Goal: Information Seeking & Learning: Learn about a topic

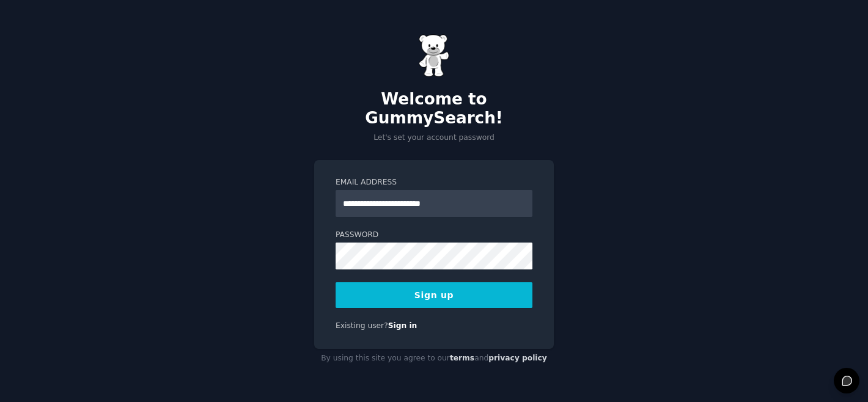
type input "**********"
click at [336, 282] on button "Sign up" at bounding box center [434, 295] width 197 height 26
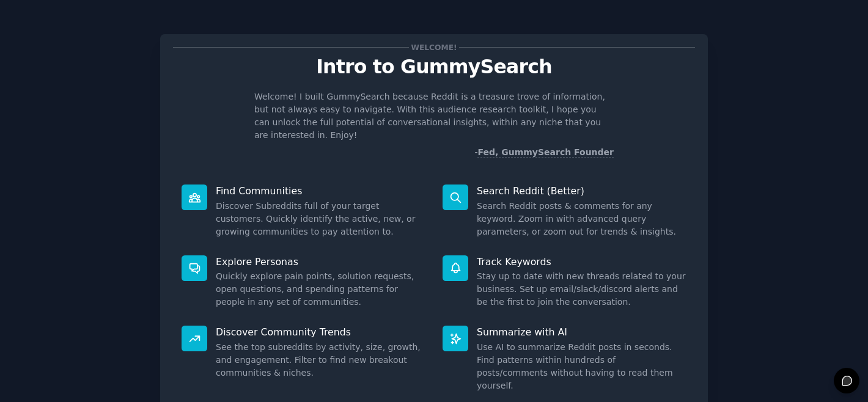
scroll to position [76, 0]
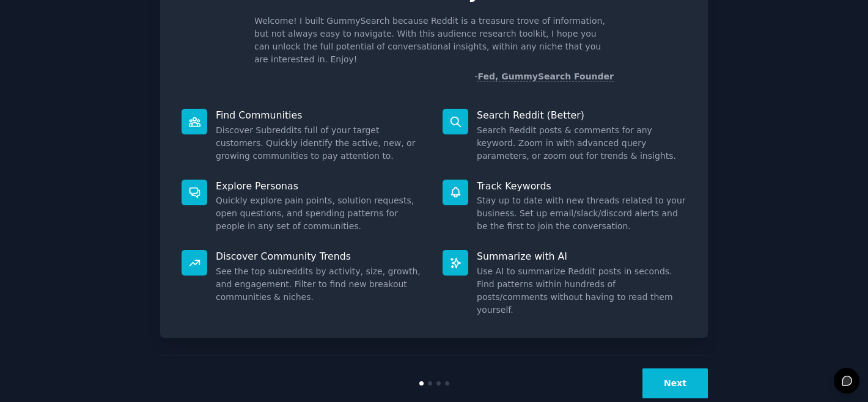
click at [663, 369] on button "Next" at bounding box center [675, 384] width 65 height 30
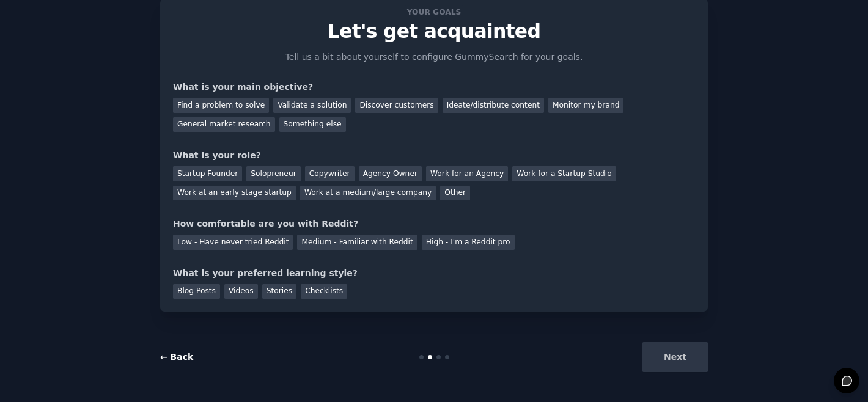
click at [166, 354] on link "← Back" at bounding box center [176, 357] width 33 height 10
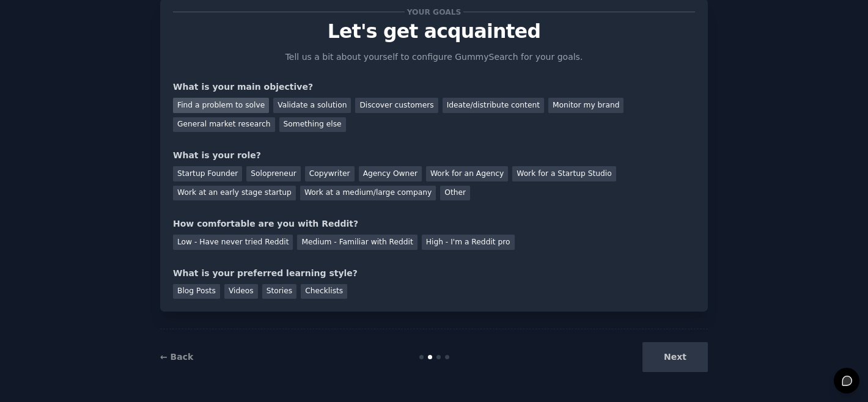
click at [209, 106] on div "Find a problem to solve" at bounding box center [221, 105] width 96 height 15
click at [250, 235] on div "Low - Have never tried Reddit" at bounding box center [233, 242] width 120 height 15
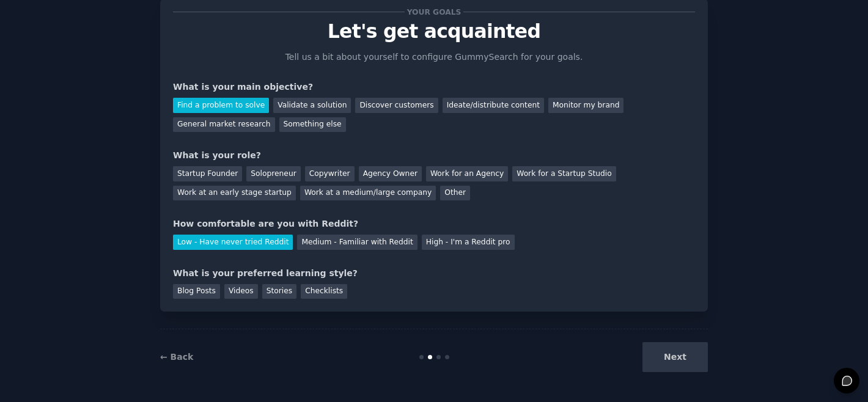
click at [683, 363] on div "Next" at bounding box center [616, 357] width 183 height 30
click at [265, 175] on div "Solopreneur" at bounding box center [273, 173] width 54 height 15
click at [195, 296] on div "Blog Posts" at bounding box center [196, 291] width 47 height 15
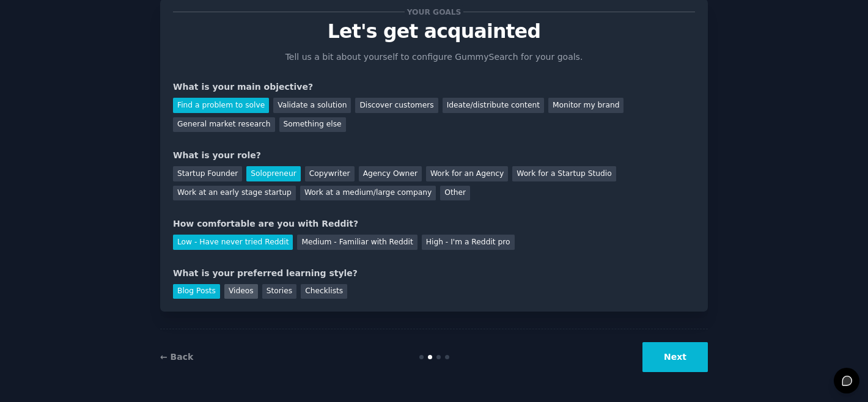
click at [230, 295] on div "Videos" at bounding box center [241, 291] width 34 height 15
click at [200, 287] on div "Blog Posts" at bounding box center [196, 291] width 47 height 15
click at [691, 352] on button "Next" at bounding box center [675, 357] width 65 height 30
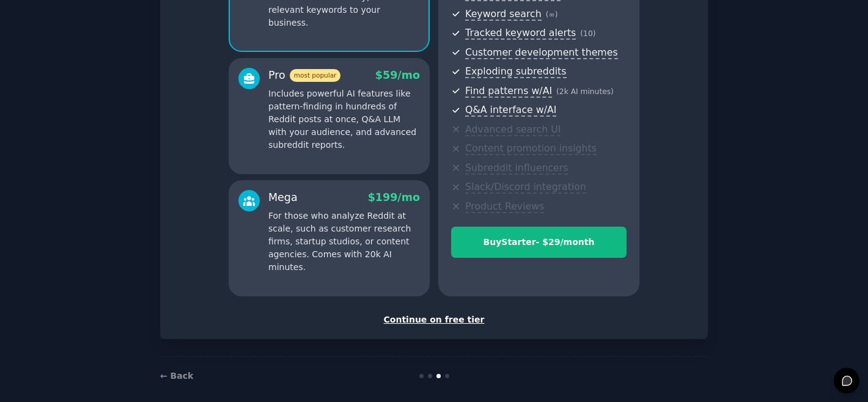
scroll to position [184, 0]
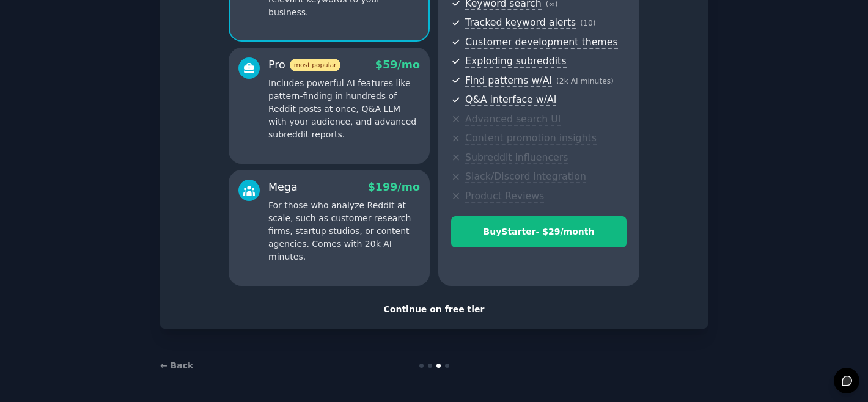
click at [420, 315] on div "Continue on free tier" at bounding box center [434, 309] width 522 height 13
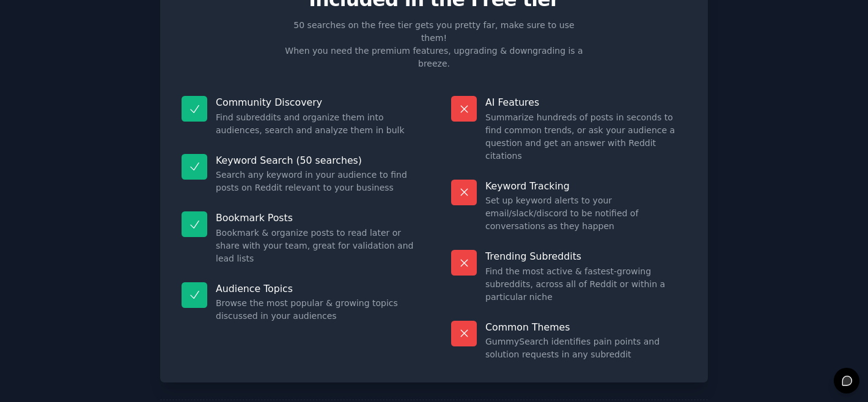
scroll to position [74, 0]
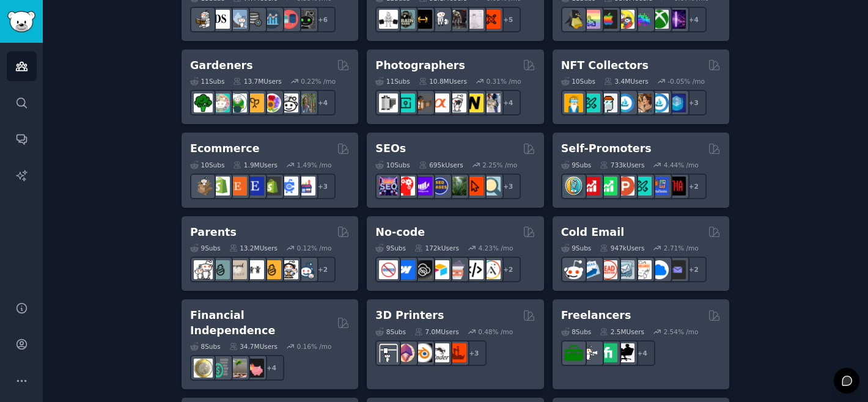
scroll to position [614, 0]
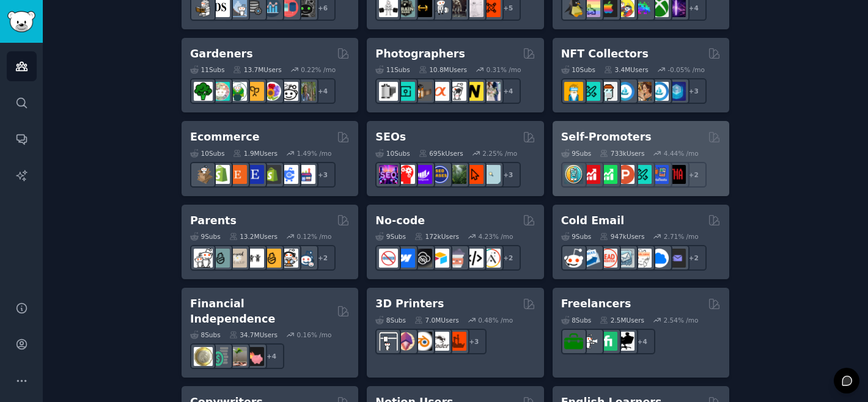
click at [617, 137] on h2 "Self-Promoters" at bounding box center [606, 137] width 90 height 15
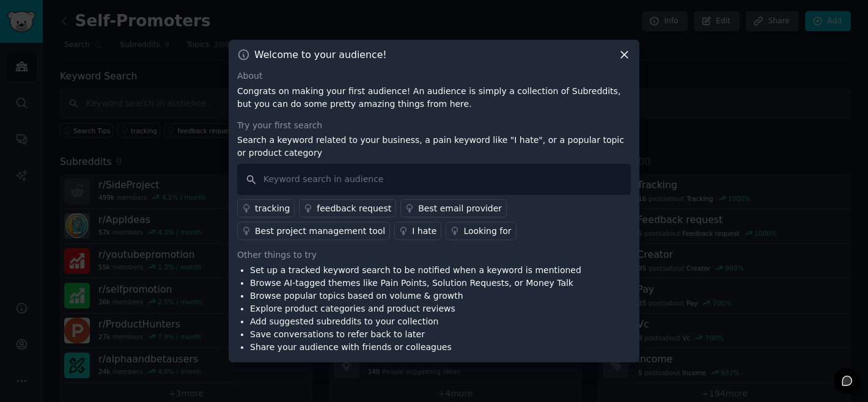
click at [623, 55] on icon at bounding box center [624, 54] width 13 height 13
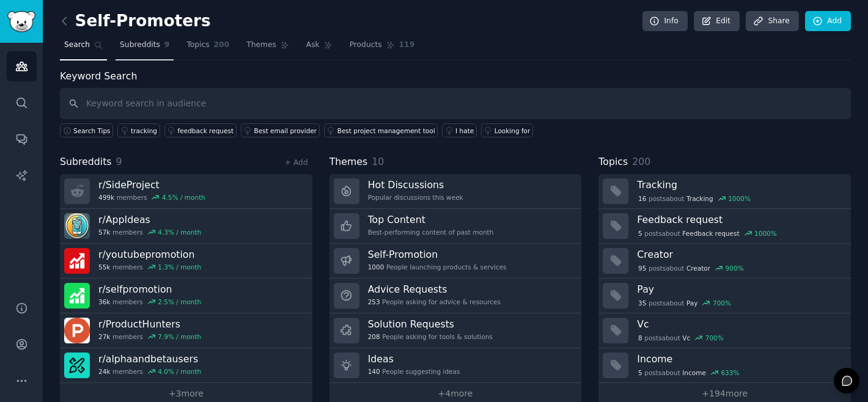
click at [144, 42] on span "Subreddits" at bounding box center [140, 45] width 40 height 11
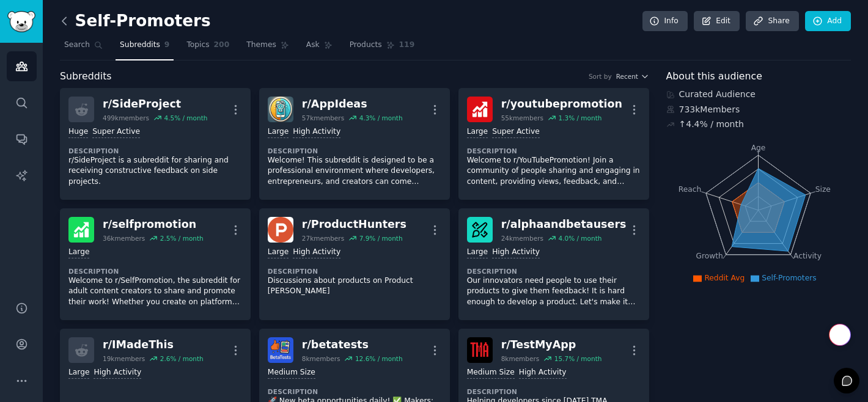
click at [68, 21] on icon at bounding box center [64, 21] width 13 height 13
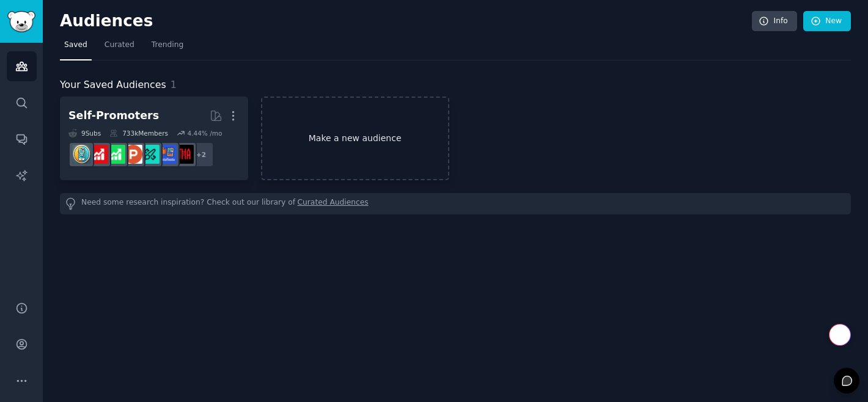
click at [282, 129] on link "Make a new audience" at bounding box center [355, 139] width 188 height 84
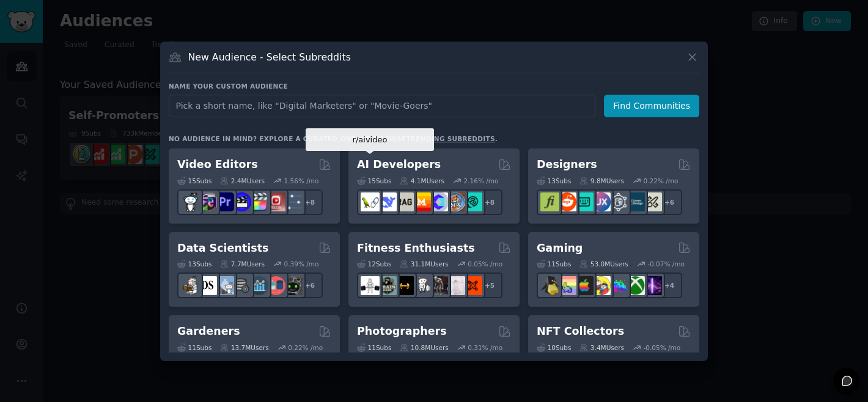
scroll to position [257, 0]
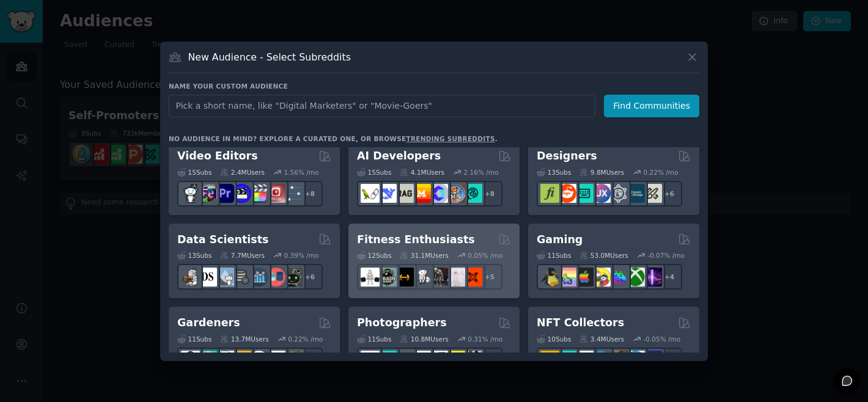
click at [400, 245] on h2 "Fitness Enthusiasts" at bounding box center [416, 239] width 118 height 15
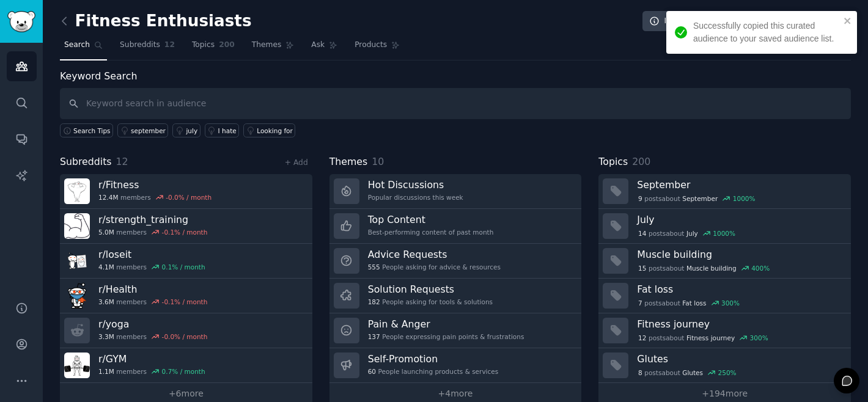
scroll to position [19, 0]
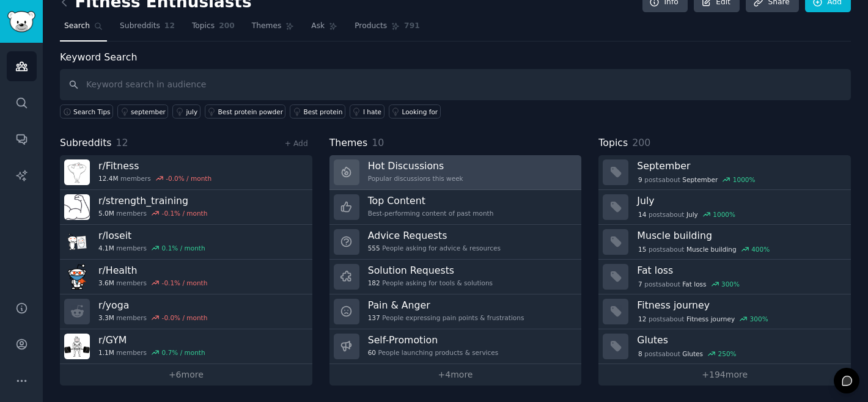
click at [392, 166] on h3 "Hot Discussions" at bounding box center [415, 166] width 95 height 13
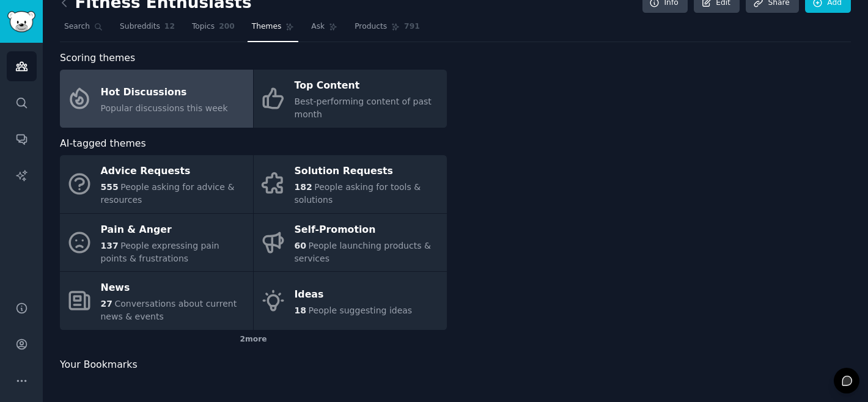
scroll to position [19, 0]
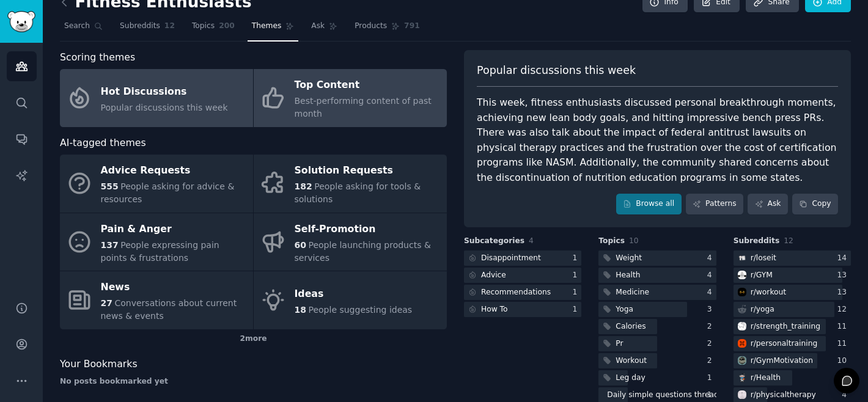
click at [350, 103] on span "Best-performing content of past month" at bounding box center [363, 107] width 137 height 23
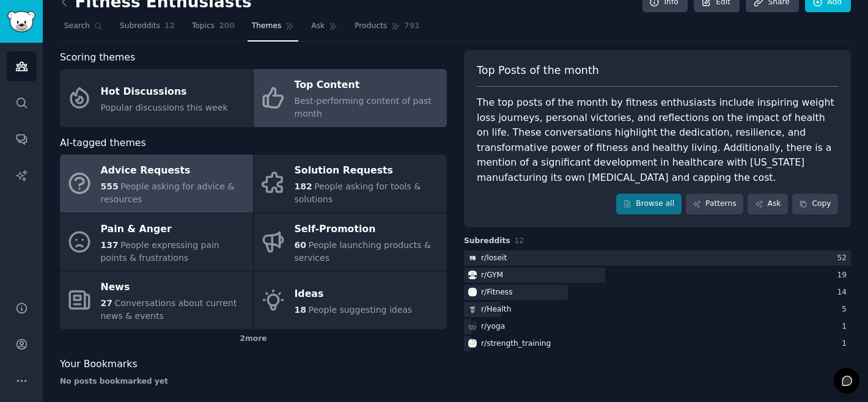
click at [188, 184] on span "People asking for advice & resources" at bounding box center [168, 193] width 134 height 23
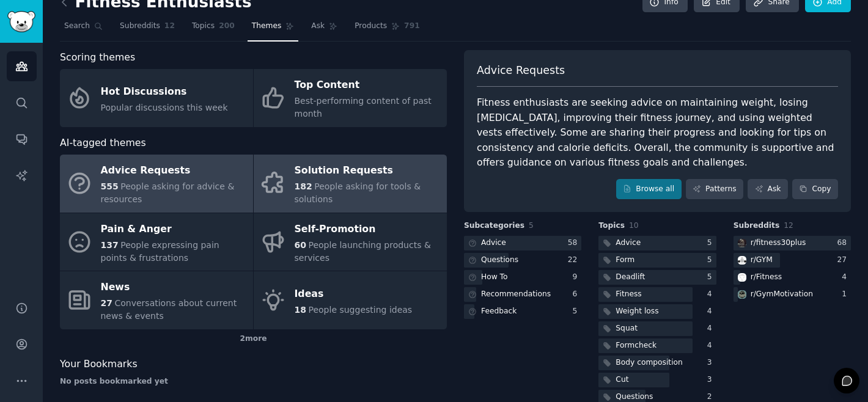
click at [310, 186] on div "182 People asking for tools & solutions" at bounding box center [368, 193] width 146 height 26
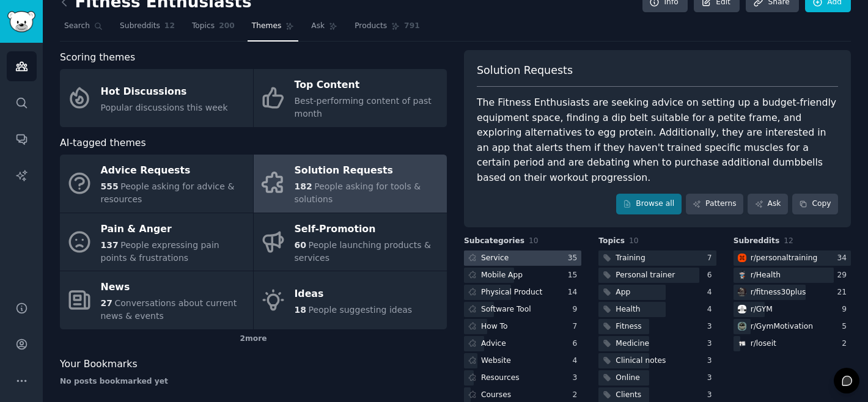
click at [503, 253] on div "Service" at bounding box center [495, 258] width 28 height 11
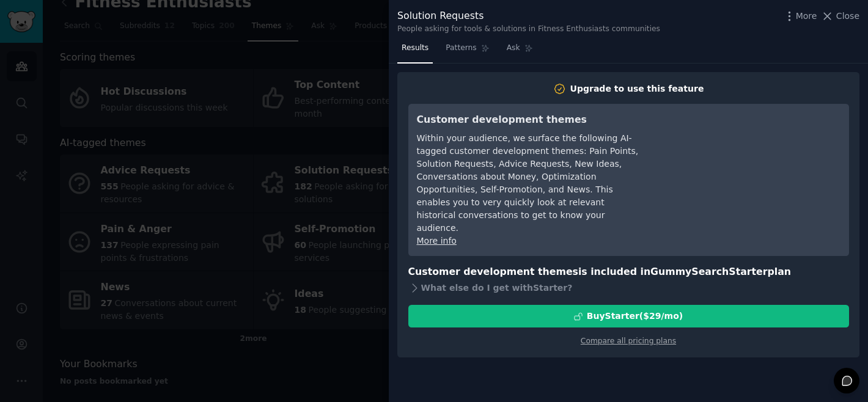
click at [342, 213] on div at bounding box center [434, 201] width 868 height 402
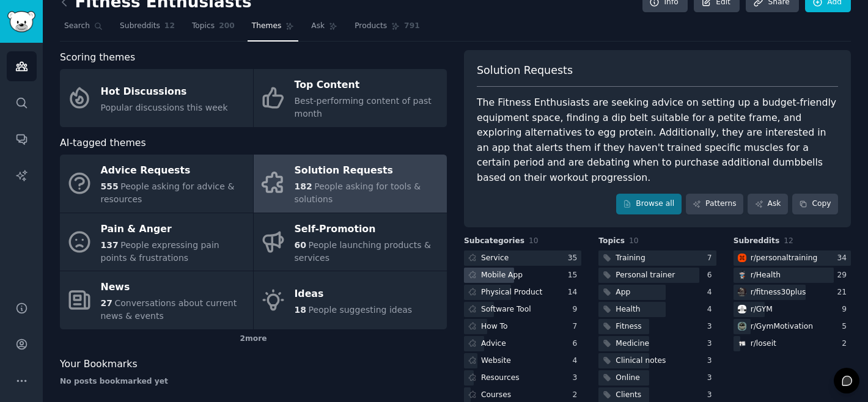
click at [494, 270] on div "Mobile App" at bounding box center [502, 275] width 42 height 11
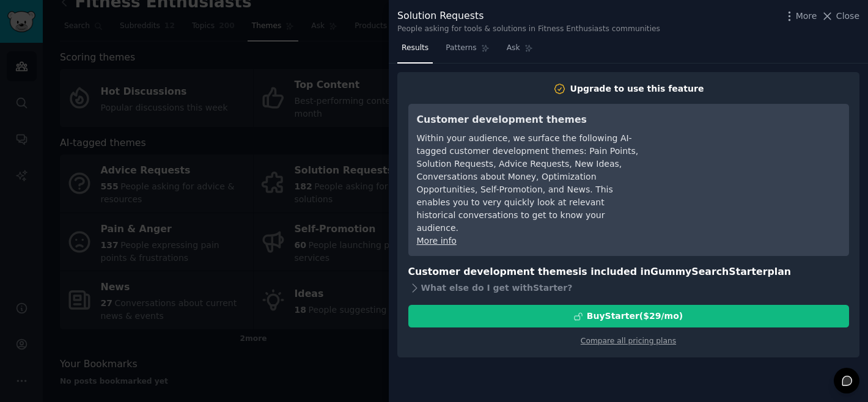
click at [321, 217] on div at bounding box center [434, 201] width 868 height 402
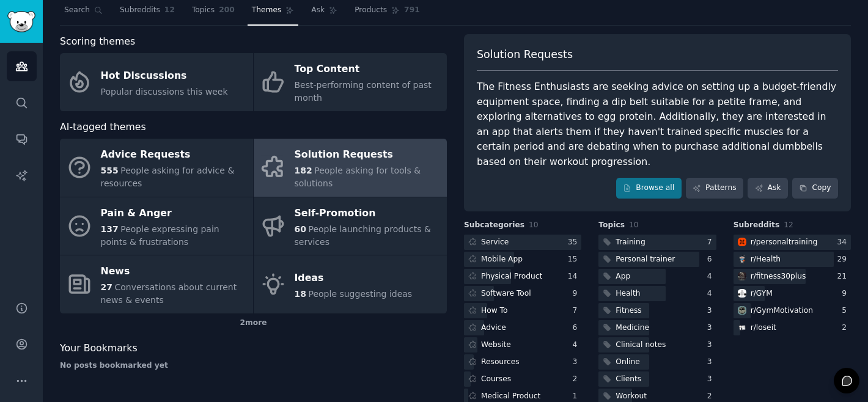
scroll to position [40, 0]
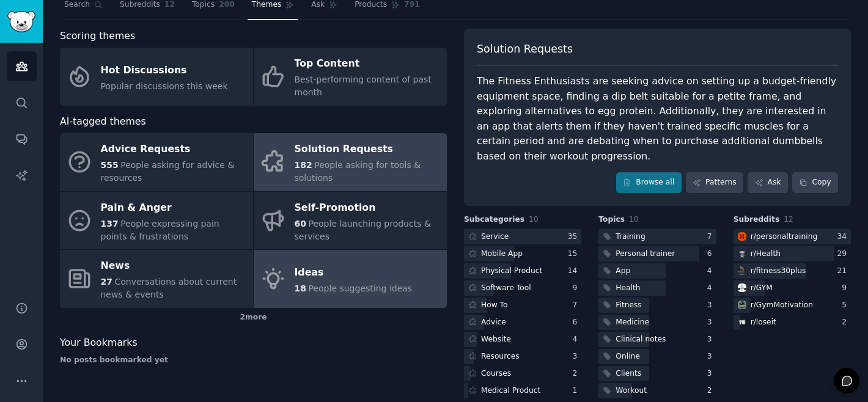
click at [311, 277] on div "Ideas" at bounding box center [354, 273] width 118 height 20
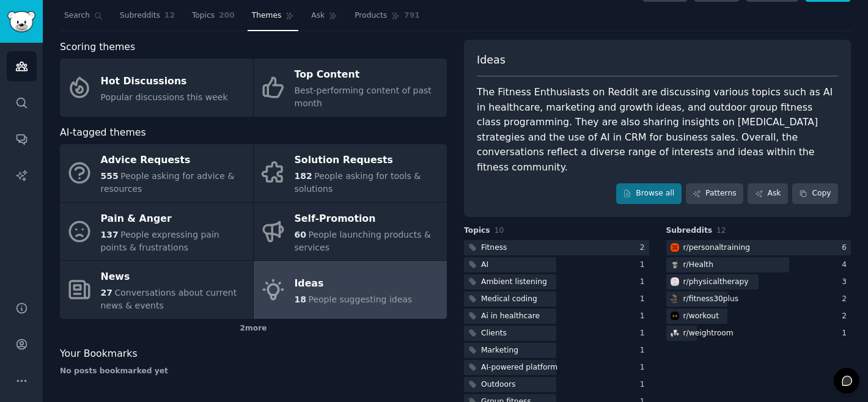
scroll to position [40, 0]
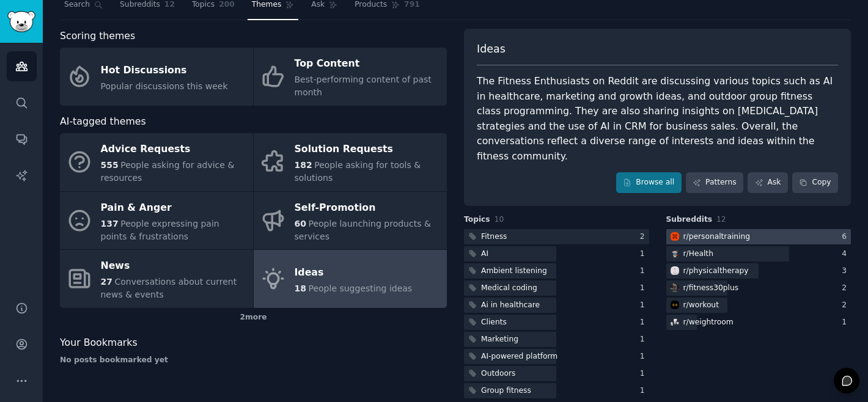
click at [702, 232] on div "r/ personaltraining" at bounding box center [716, 237] width 67 height 11
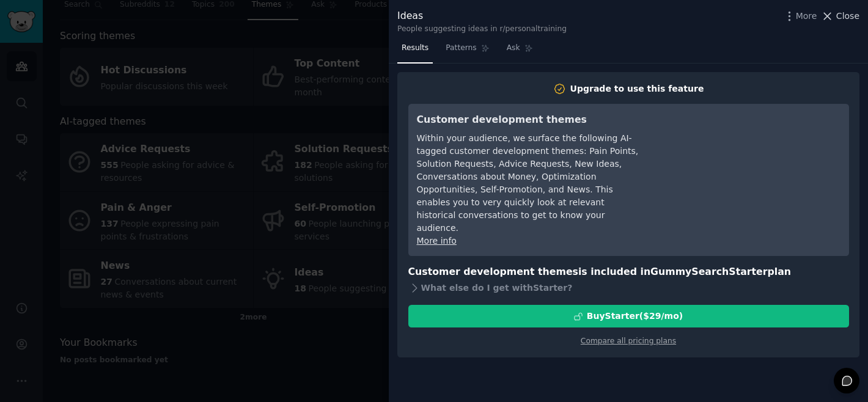
click at [844, 18] on span "Close" at bounding box center [847, 16] width 23 height 13
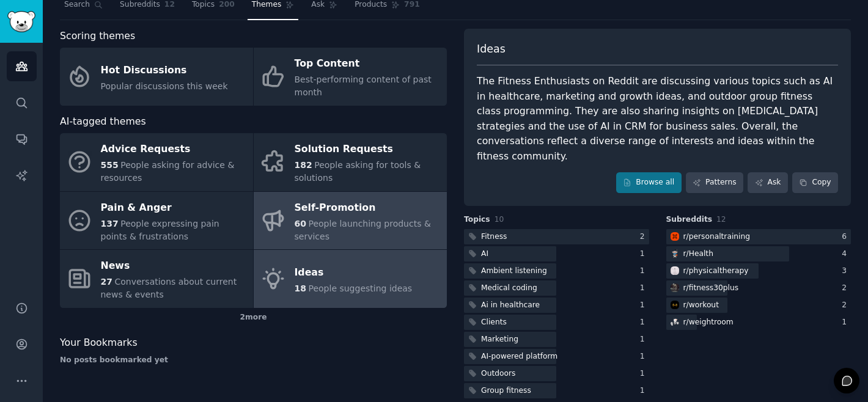
click at [341, 231] on div "60 People launching products & services" at bounding box center [368, 231] width 146 height 26
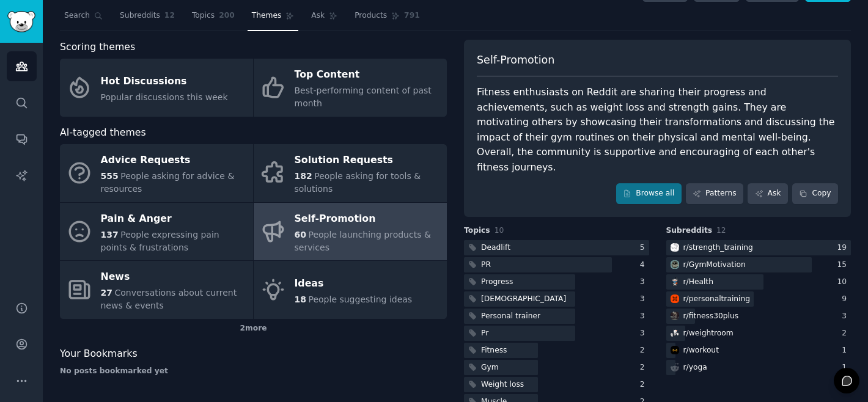
scroll to position [40, 0]
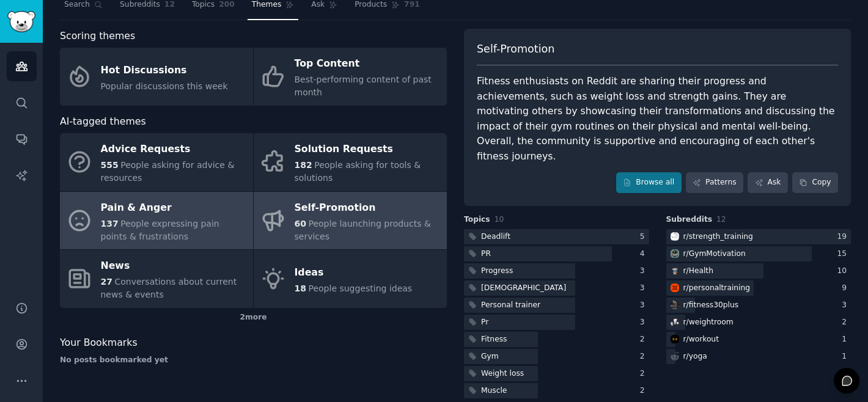
click at [182, 212] on div "Pain & Anger" at bounding box center [174, 208] width 146 height 20
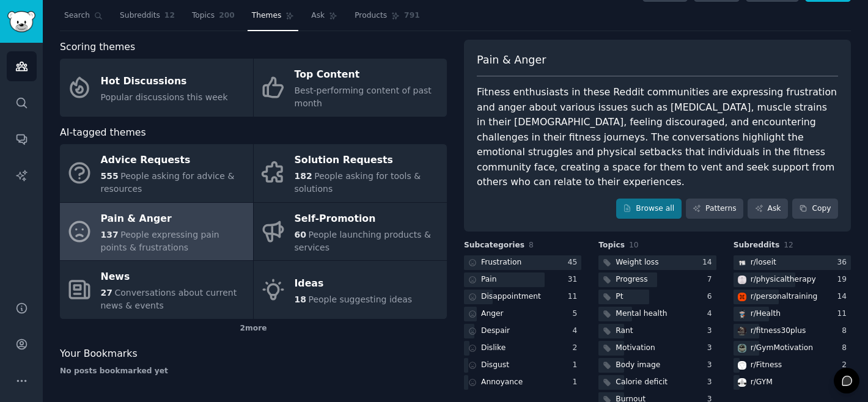
scroll to position [40, 0]
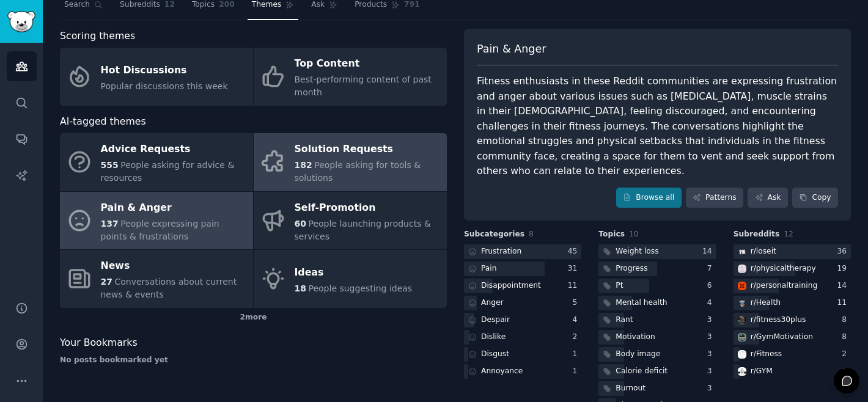
click at [314, 174] on span "People asking for tools & solutions" at bounding box center [358, 171] width 127 height 23
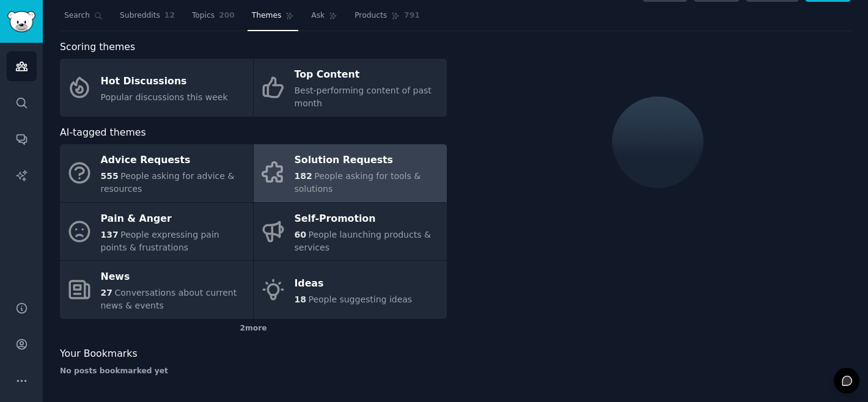
scroll to position [40, 0]
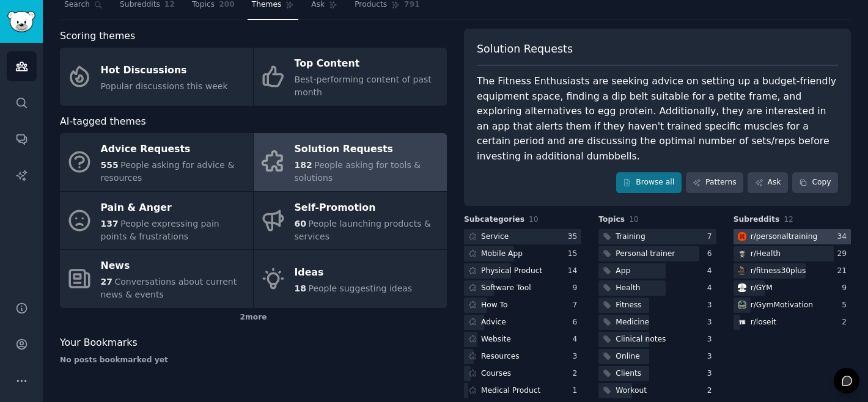
click at [765, 241] on div "r/ personaltraining" at bounding box center [784, 237] width 67 height 11
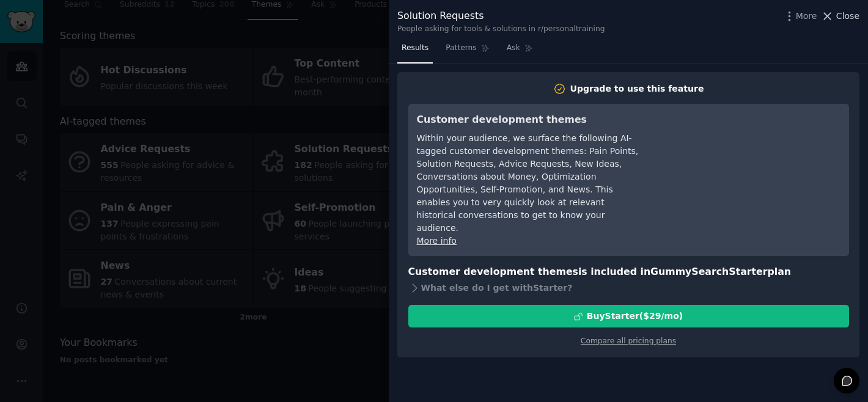
click at [840, 18] on span "Close" at bounding box center [847, 16] width 23 height 13
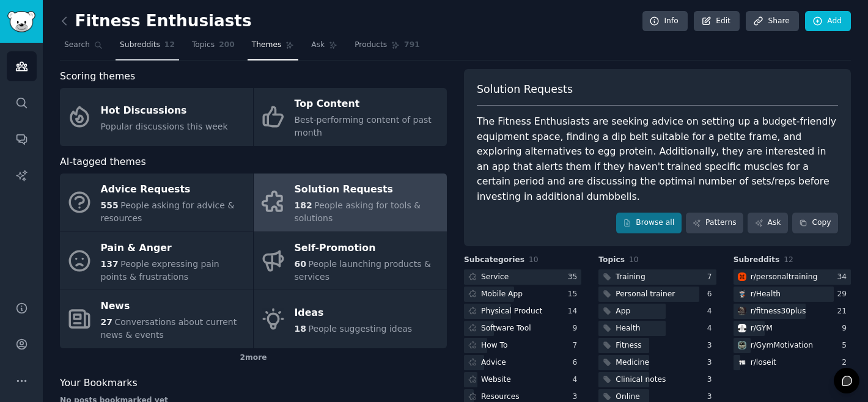
click at [126, 53] on link "Subreddits 12" at bounding box center [148, 47] width 64 height 25
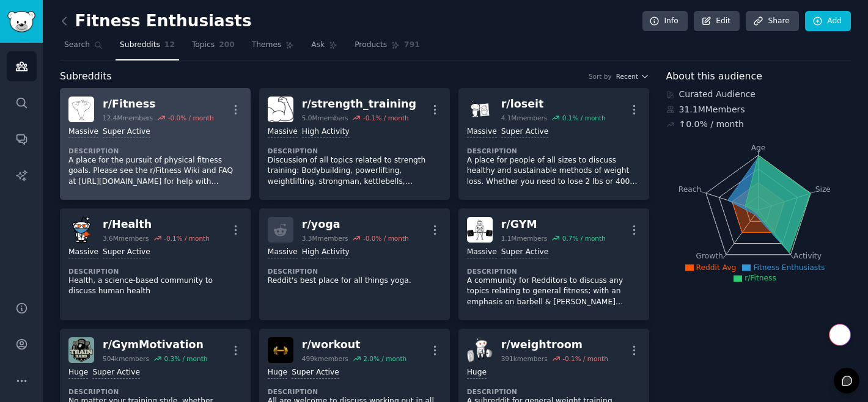
click at [133, 104] on div "r/ Fitness" at bounding box center [158, 104] width 111 height 15
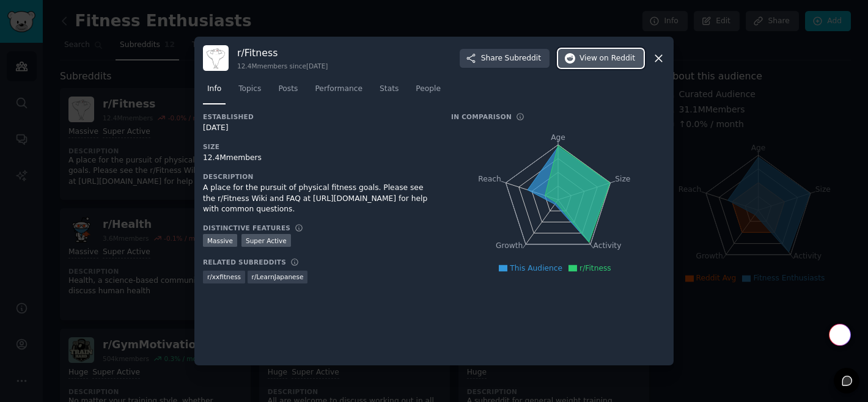
click at [594, 61] on span "View on Reddit" at bounding box center [608, 58] width 56 height 11
click at [727, 72] on div at bounding box center [434, 201] width 868 height 402
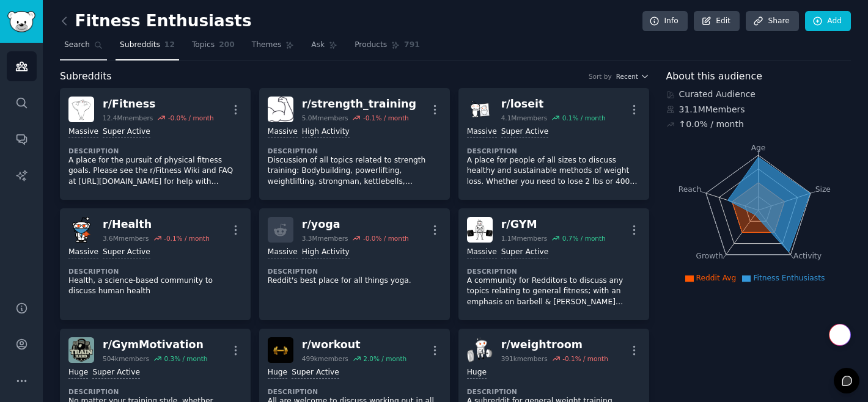
click at [67, 48] on span "Search" at bounding box center [77, 45] width 26 height 11
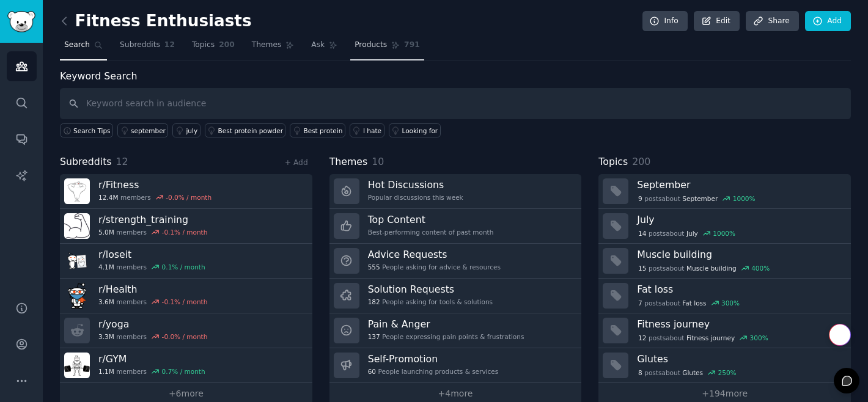
click at [370, 45] on span "Products" at bounding box center [371, 45] width 32 height 11
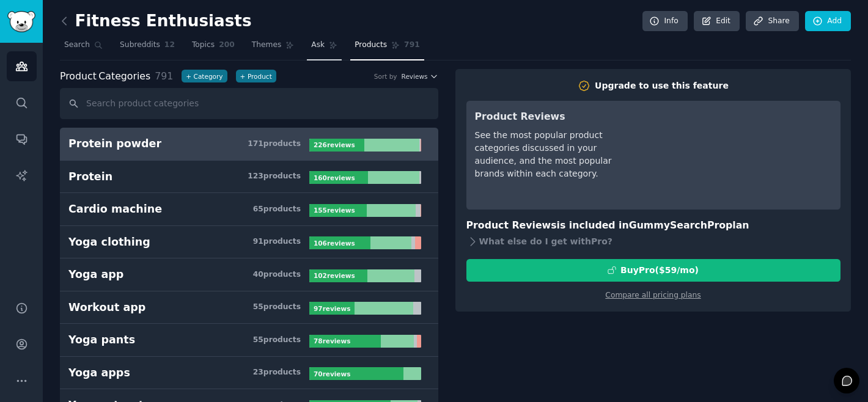
click at [307, 59] on link "Ask" at bounding box center [324, 47] width 35 height 25
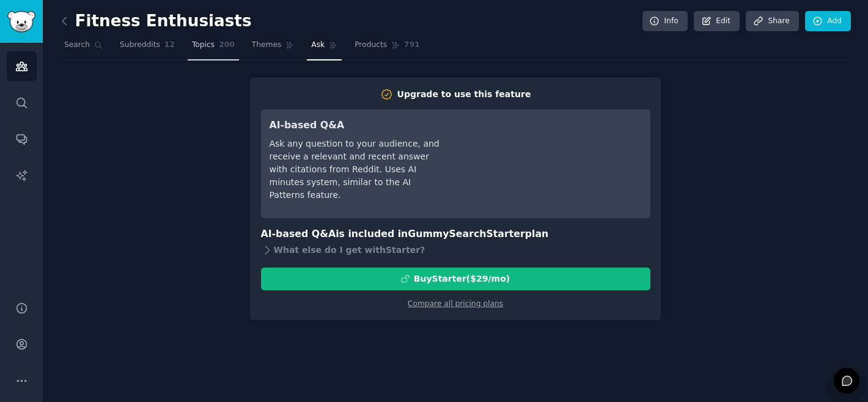
click at [219, 44] on span "200" at bounding box center [227, 45] width 16 height 11
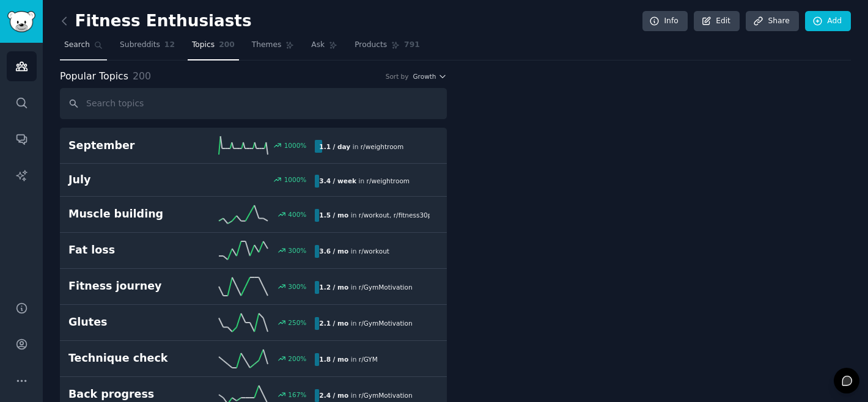
click at [77, 55] on link "Search" at bounding box center [83, 47] width 47 height 25
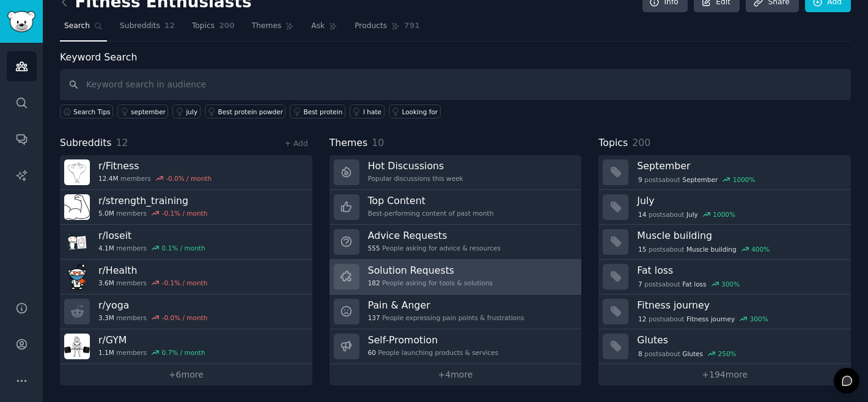
scroll to position [18, 0]
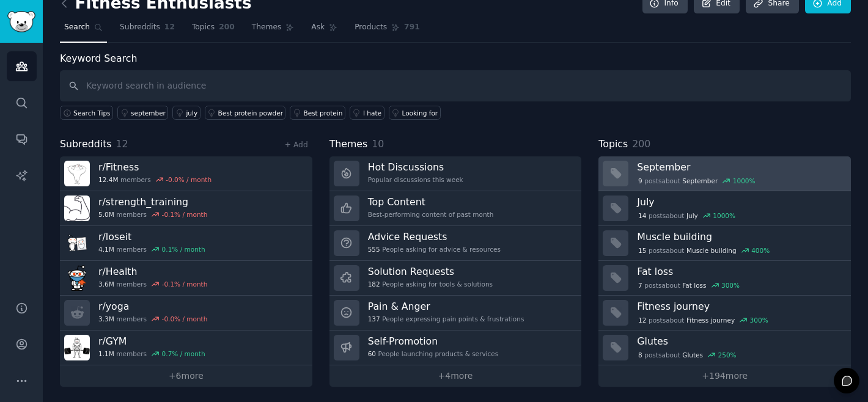
click at [700, 177] on span "September" at bounding box center [699, 181] width 35 height 9
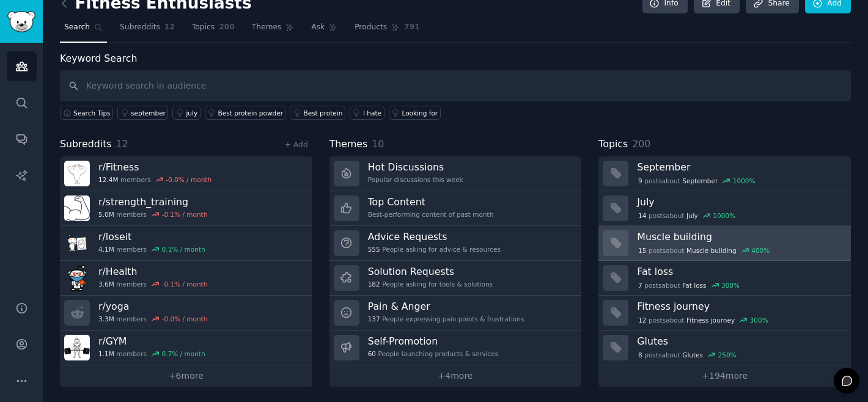
scroll to position [19, 0]
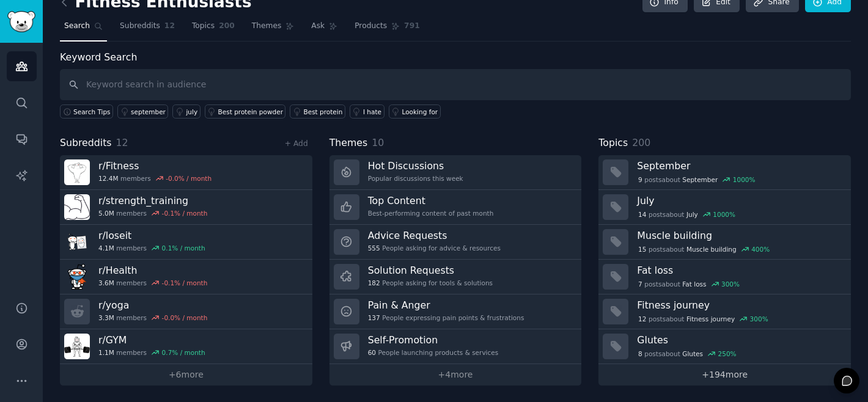
click at [690, 378] on link "+ 194 more" at bounding box center [724, 374] width 252 height 21
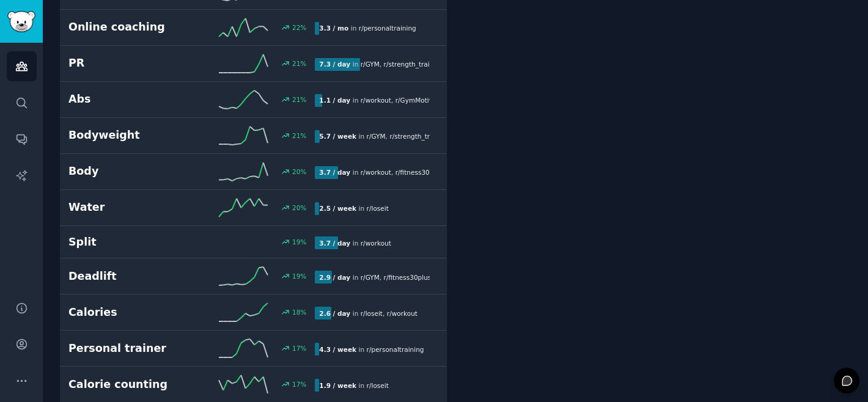
scroll to position [2138, 0]
